Goal: Transaction & Acquisition: Book appointment/travel/reservation

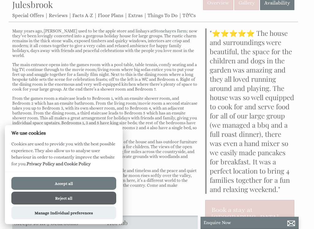
scroll to position [61, 0]
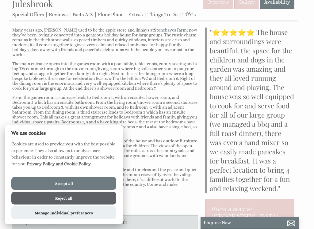
click at [31, 15] on link "Special Offers" at bounding box center [28, 15] width 32 height 6
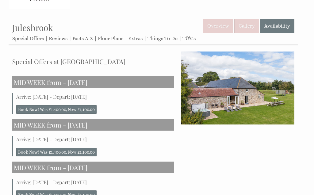
scroll to position [36, 0]
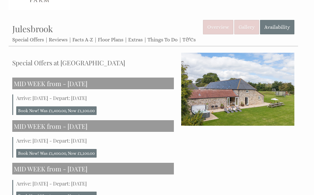
click at [61, 40] on link "Reviews" at bounding box center [58, 40] width 19 height 6
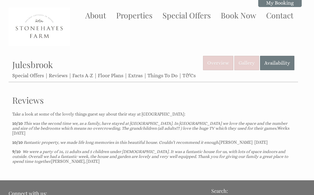
click at [87, 74] on link "Facts A-Z" at bounding box center [82, 76] width 21 height 6
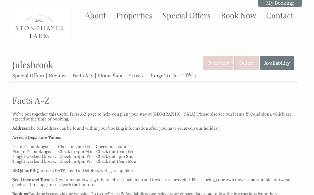
click at [112, 76] on link "Floor Plans" at bounding box center [110, 76] width 25 height 6
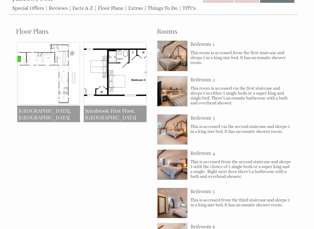
scroll to position [67, 0]
click at [57, 78] on img at bounding box center [48, 73] width 63 height 63
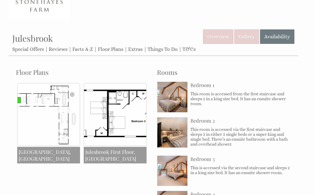
scroll to position [0, 0]
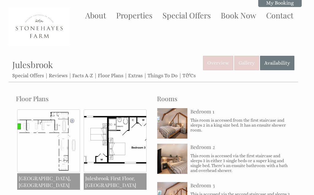
click at [139, 75] on link "Extras" at bounding box center [135, 76] width 14 height 6
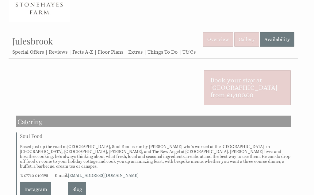
scroll to position [23, 0]
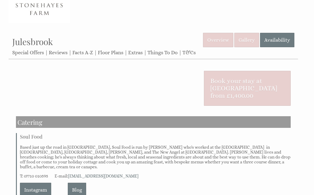
click at [276, 38] on link "Availability" at bounding box center [277, 40] width 34 height 14
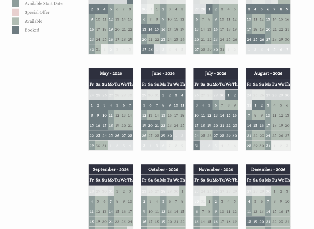
scroll to position [214, 0]
click at [145, 104] on td "5" at bounding box center [144, 105] width 6 height 10
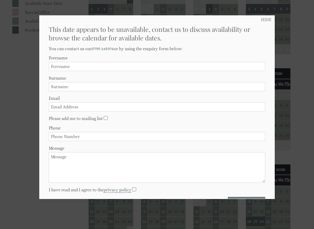
click at [308, 75] on div at bounding box center [157, 114] width 314 height 229
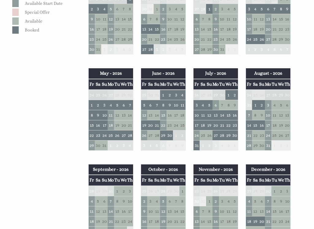
click at [144, 105] on td "5" at bounding box center [144, 105] width 6 height 10
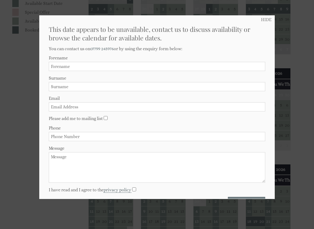
scroll to position [0, 0]
click at [289, 73] on div at bounding box center [157, 114] width 314 height 229
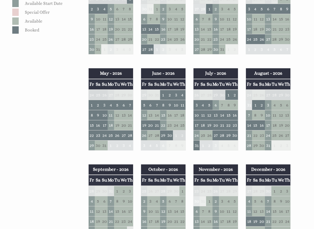
click at [216, 120] on td "20" at bounding box center [216, 125] width 6 height 10
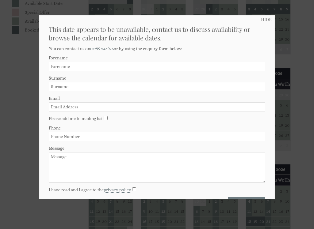
click at [298, 54] on div at bounding box center [157, 114] width 314 height 229
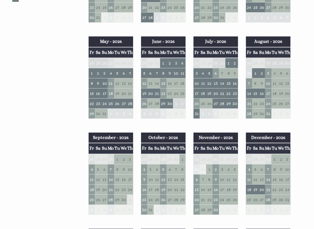
scroll to position [246, 0]
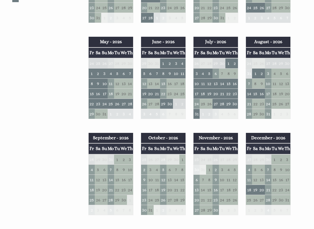
click at [92, 167] on td "4" at bounding box center [92, 170] width 6 height 10
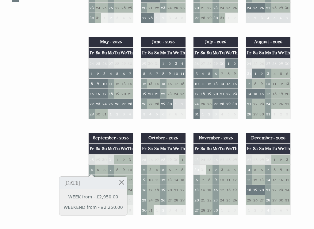
click at [113, 195] on link "WEEK from - £2,950.00" at bounding box center [93, 197] width 59 height 6
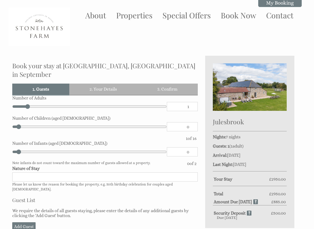
click at [10, 10] on img at bounding box center [39, 27] width 61 height 38
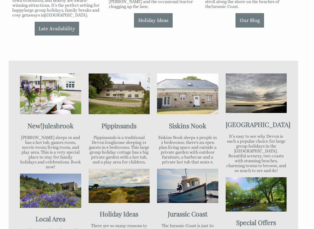
scroll to position [233, 0]
click at [61, 101] on img at bounding box center [50, 94] width 61 height 41
click at [56, 104] on img at bounding box center [50, 94] width 61 height 41
click at [51, 144] on p "[PERSON_NAME] sleeps 16 and has a hot tub, games room, movie room/living room, …" at bounding box center [50, 152] width 61 height 34
click at [50, 99] on img at bounding box center [50, 94] width 61 height 41
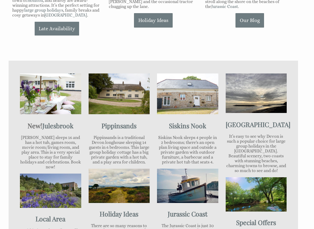
click at [50, 105] on img at bounding box center [50, 94] width 61 height 41
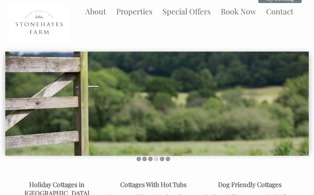
scroll to position [0, 0]
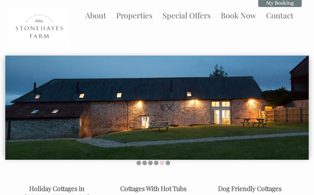
scroll to position [179, 0]
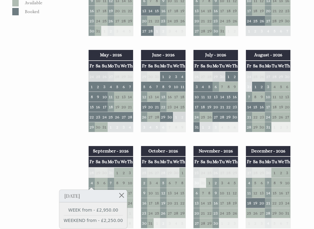
scroll to position [227, 0]
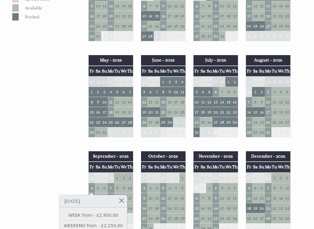
click at [247, 134] on td "28" at bounding box center [249, 133] width 6 height 10
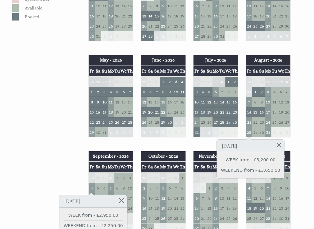
click at [73, 147] on div "Properties [GEOGRAPHIC_DATA] Overview Gallery Availability Special Offers Revie…" at bounding box center [154, 134] width 290 height 612
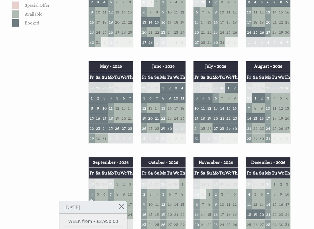
scroll to position [221, 0]
click at [162, 117] on td "22" at bounding box center [163, 118] width 6 height 10
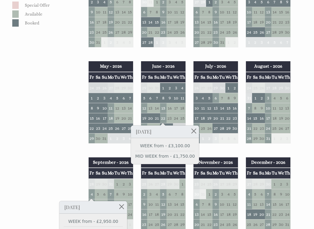
click at [69, 142] on div "Properties [GEOGRAPHIC_DATA] Overview Gallery Availability Special Offers Revie…" at bounding box center [154, 140] width 290 height 612
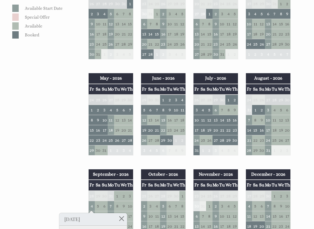
scroll to position [210, 0]
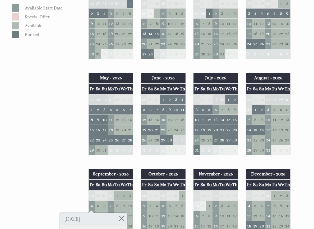
click at [162, 130] on td "22" at bounding box center [163, 130] width 6 height 10
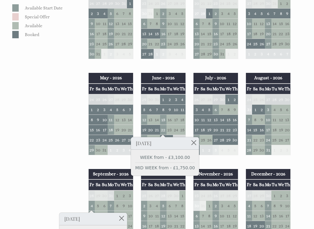
click at [51, 156] on div "Properties [GEOGRAPHIC_DATA] Overview Gallery Availability Special Offers Revie…" at bounding box center [154, 152] width 290 height 612
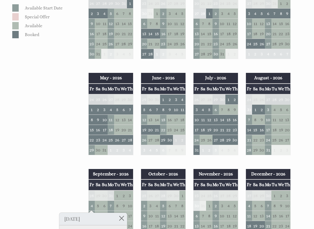
click at [144, 118] on td "12" at bounding box center [144, 120] width 6 height 10
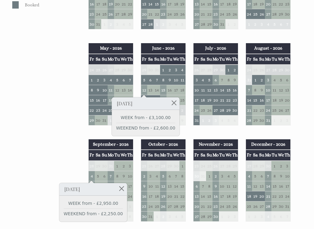
scroll to position [239, 0]
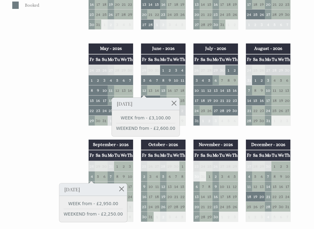
click at [41, 170] on div "Properties [GEOGRAPHIC_DATA] Overview Gallery Availability Special Offers Revie…" at bounding box center [154, 123] width 290 height 612
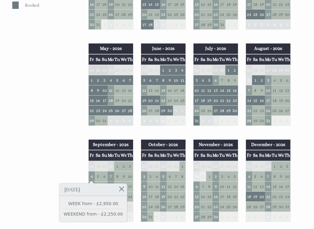
click at [64, 164] on div "Properties [GEOGRAPHIC_DATA] Overview Gallery Availability Special Offers Revie…" at bounding box center [154, 123] width 290 height 612
click at [47, 113] on div "Properties [GEOGRAPHIC_DATA] Overview Gallery Availability Special Offers Revie…" at bounding box center [154, 123] width 290 height 612
click at [145, 91] on td "12" at bounding box center [144, 90] width 6 height 10
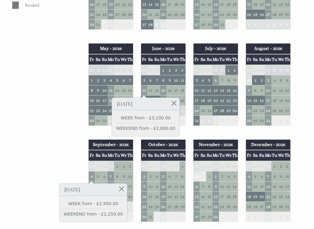
click at [172, 104] on link at bounding box center [174, 103] width 11 height 11
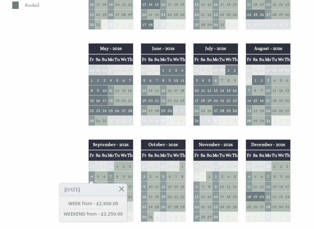
click at [248, 122] on td "28" at bounding box center [249, 121] width 6 height 10
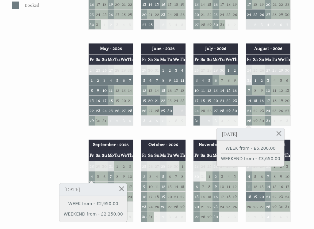
click at [274, 133] on link at bounding box center [279, 133] width 11 height 11
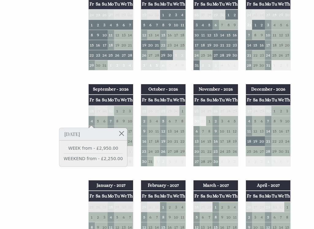
scroll to position [312, 0]
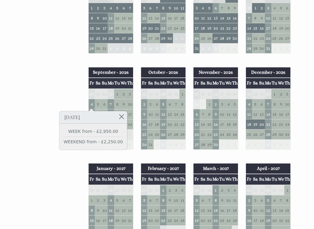
click at [48, 190] on div "Properties [GEOGRAPHIC_DATA] Overview Gallery Availability Special Offers Revie…" at bounding box center [154, 50] width 290 height 612
click at [121, 118] on link at bounding box center [121, 116] width 11 height 11
click at [118, 116] on link at bounding box center [121, 116] width 11 height 11
click at [118, 115] on link at bounding box center [121, 116] width 11 height 11
click at [120, 117] on link at bounding box center [121, 116] width 11 height 11
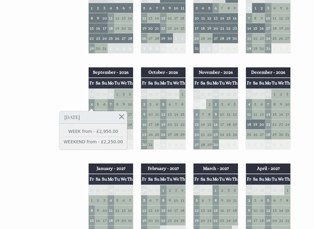
click at [117, 114] on link at bounding box center [121, 116] width 11 height 11
click at [22, 138] on div "Properties [GEOGRAPHIC_DATA] Overview Gallery Availability Special Offers Revie…" at bounding box center [154, 50] width 290 height 612
click at [123, 97] on td "2" at bounding box center [124, 94] width 6 height 10
click at [130, 95] on td "3" at bounding box center [130, 94] width 6 height 10
click at [127, 97] on td "3" at bounding box center [130, 94] width 6 height 10
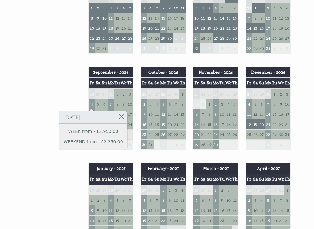
click at [73, 171] on div "Properties [GEOGRAPHIC_DATA] Overview Gallery Availability Special Offers Revie…" at bounding box center [154, 50] width 290 height 612
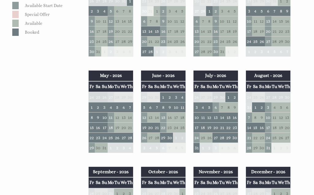
scroll to position [214, 0]
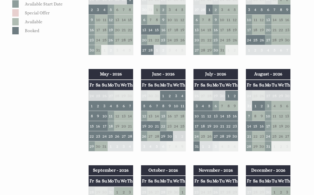
click at [144, 114] on td "12" at bounding box center [144, 116] width 6 height 10
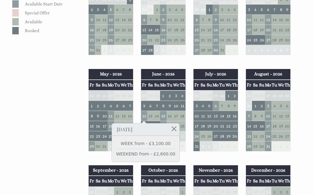
click at [248, 134] on td "21" at bounding box center [249, 136] width 6 height 10
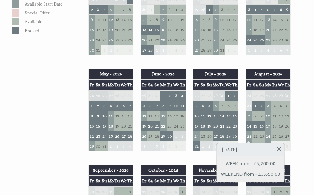
click at [278, 117] on td "12" at bounding box center [281, 116] width 6 height 10
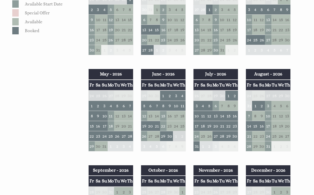
click at [247, 147] on td "28" at bounding box center [249, 146] width 6 height 10
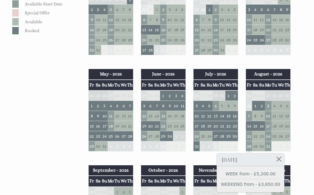
click at [277, 129] on td "18" at bounding box center [274, 126] width 6 height 10
